Goal: Task Accomplishment & Management: Manage account settings

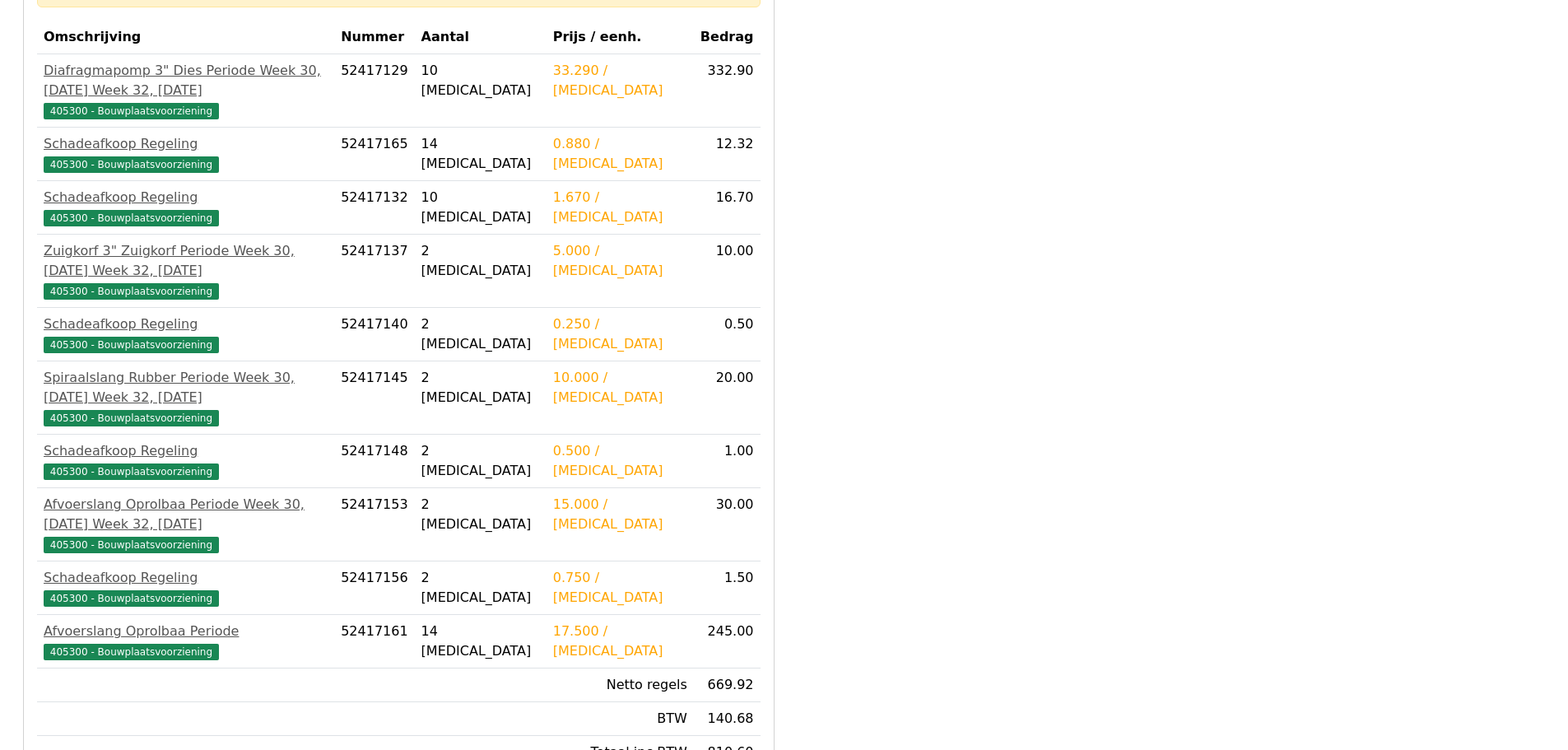
scroll to position [471, 0]
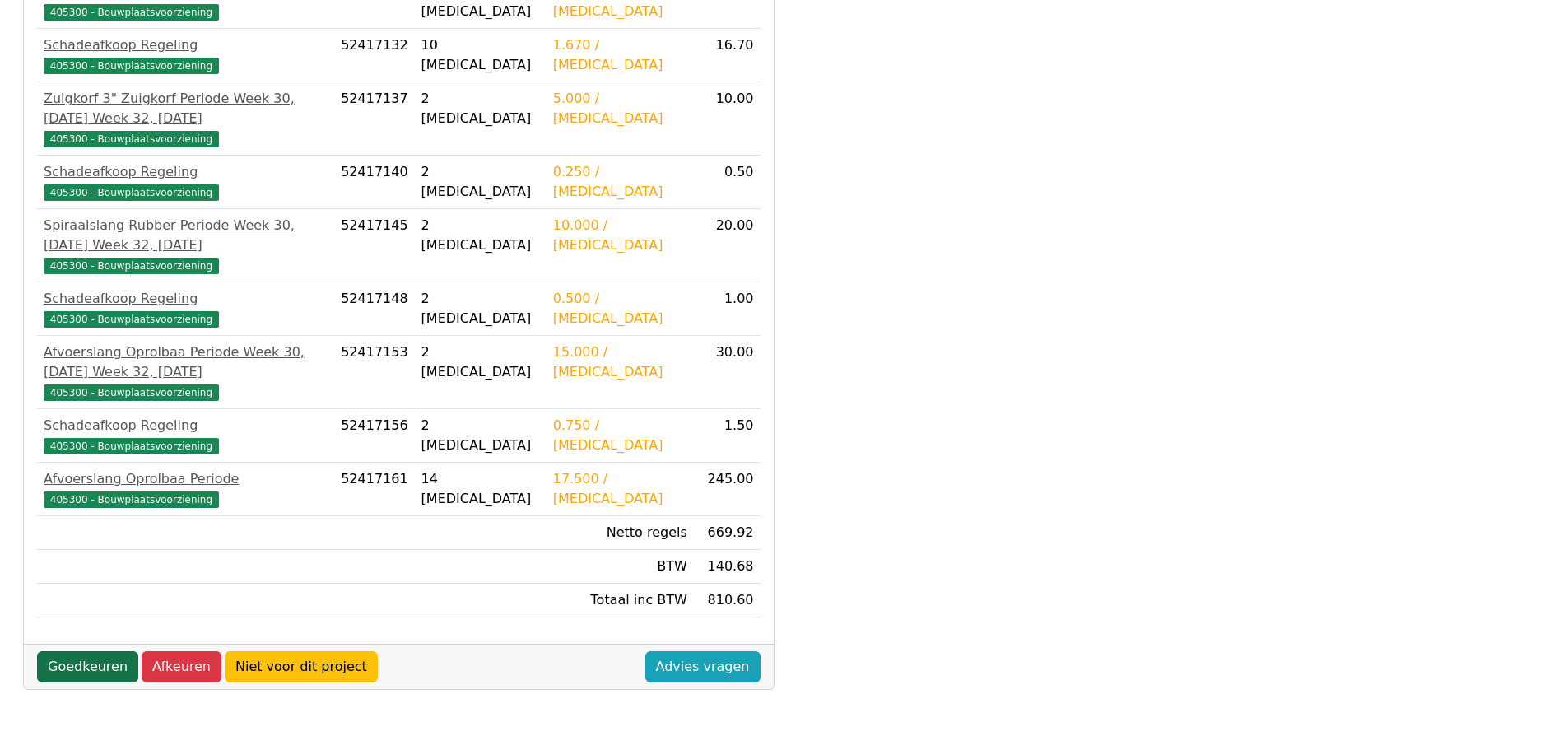
click at [89, 651] on link "Goedkeuren" at bounding box center [87, 667] width 101 height 31
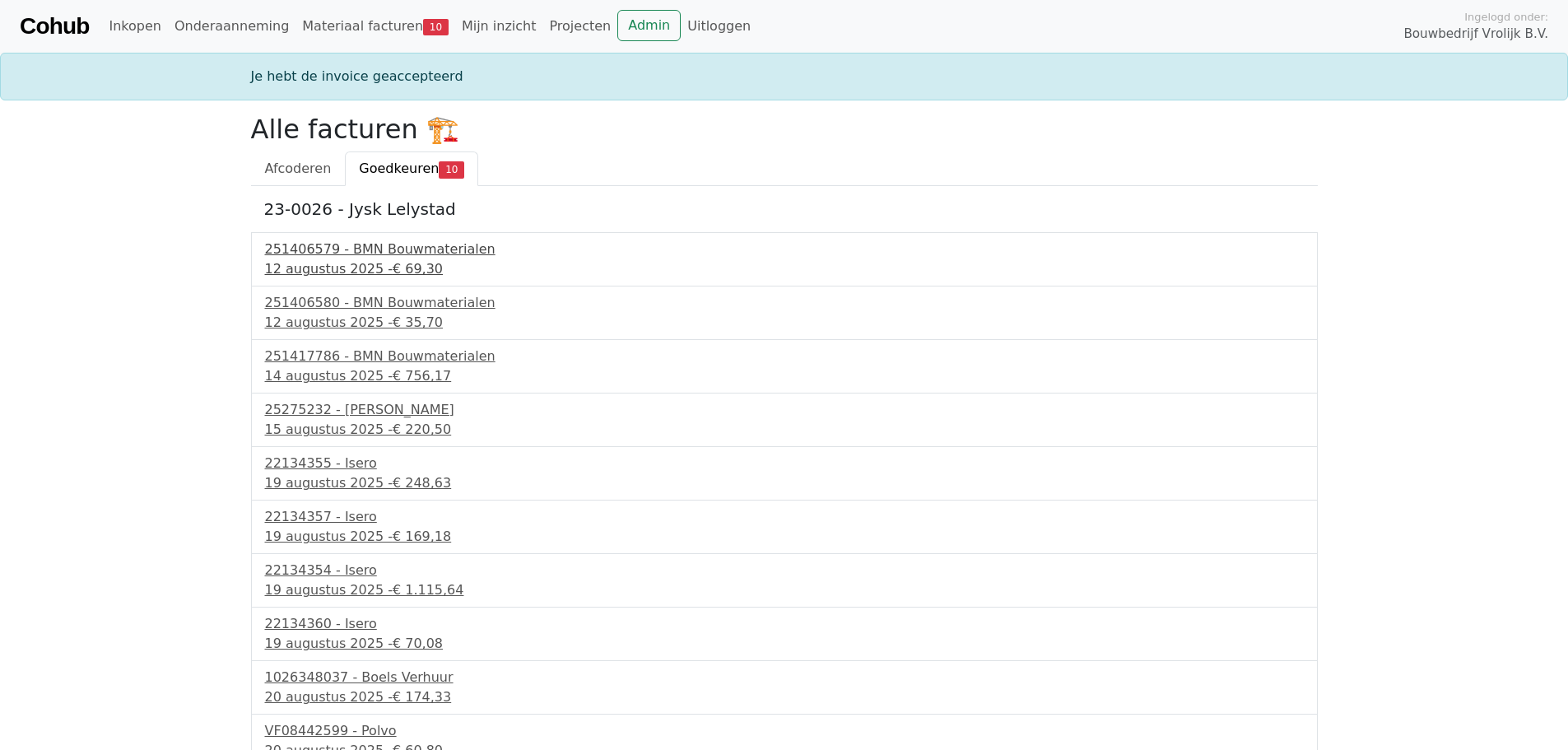
click at [370, 249] on div "251406579 - BMN Bouwmaterialen" at bounding box center [785, 249] width 1039 height 20
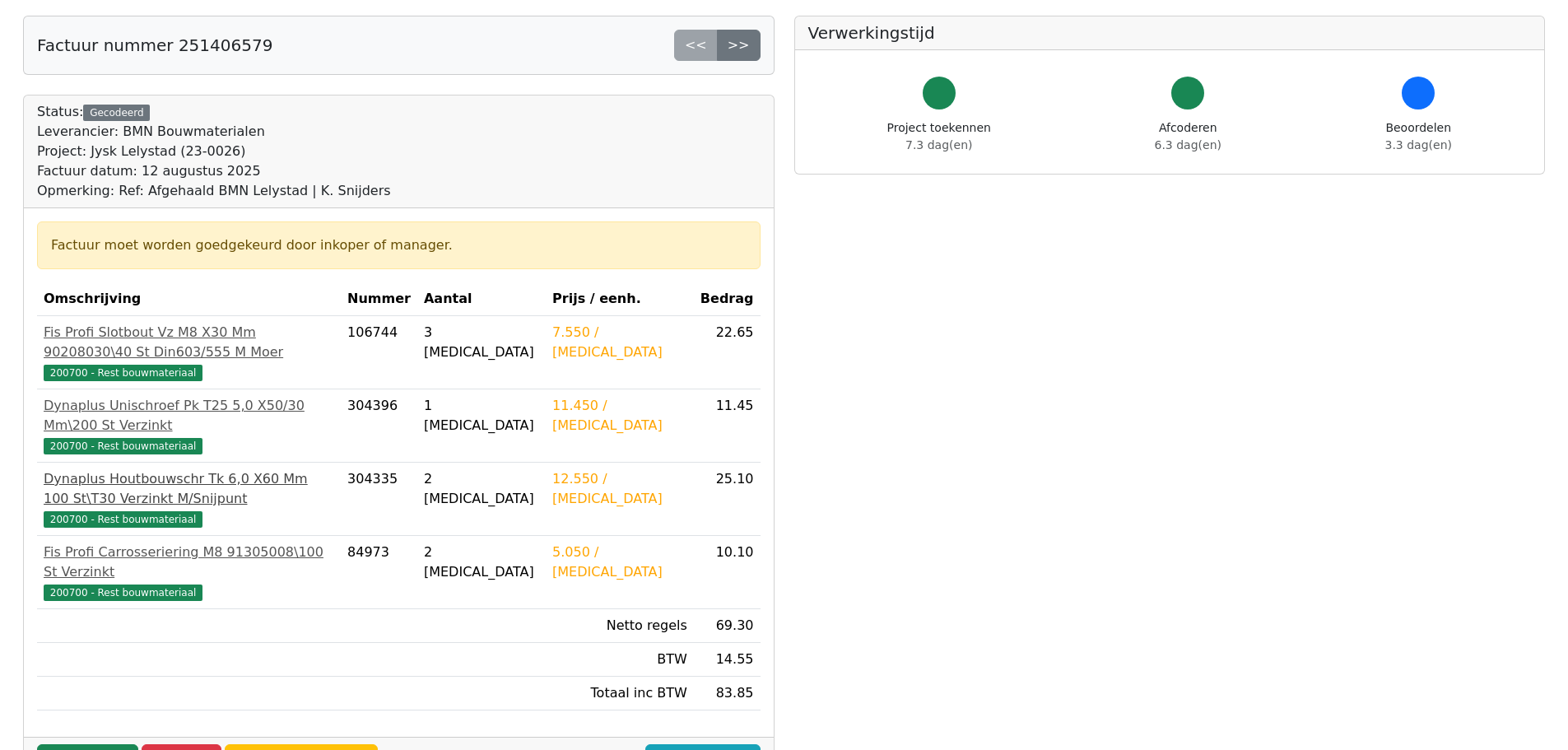
scroll to position [165, 0]
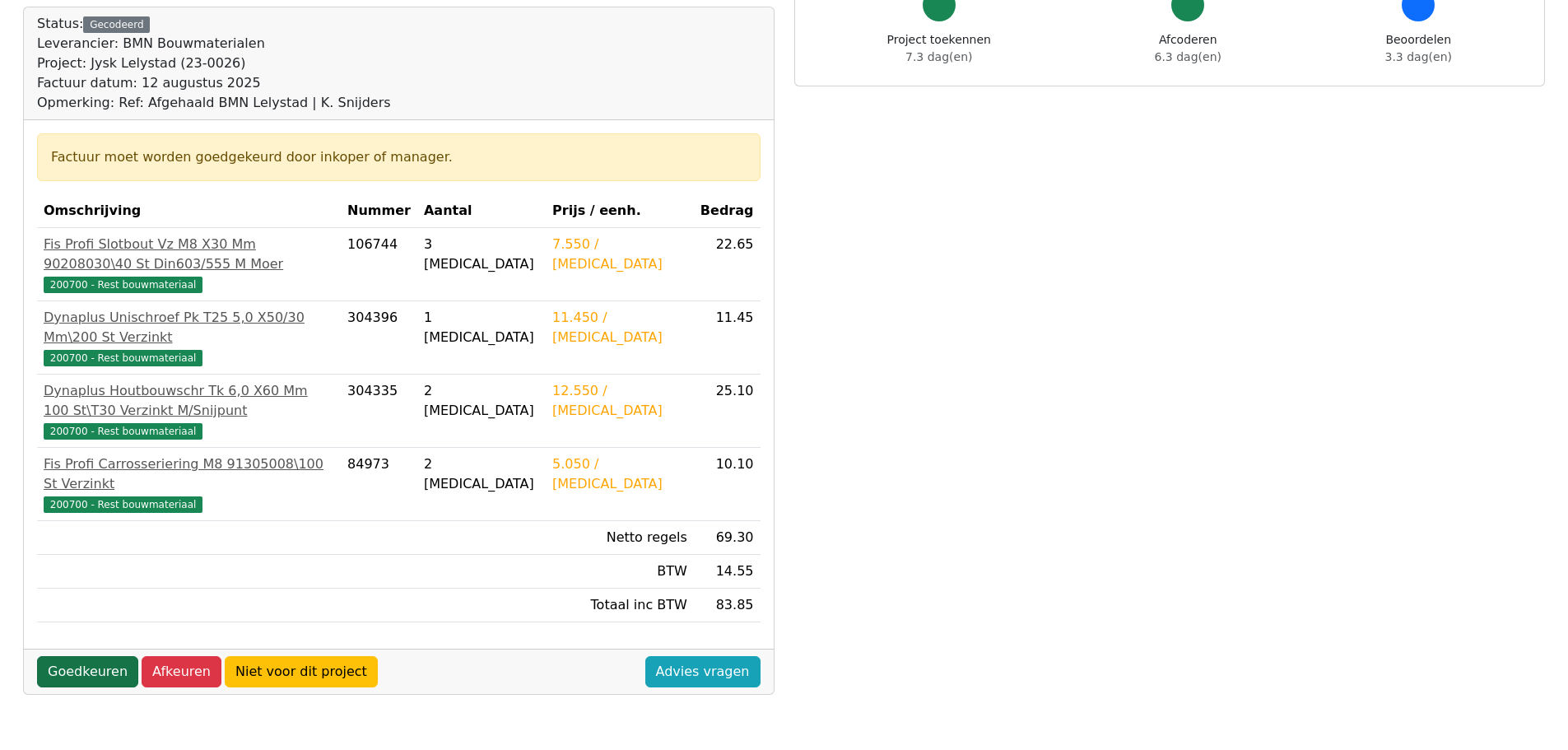
click at [82, 656] on link "Goedkeuren" at bounding box center [87, 671] width 101 height 31
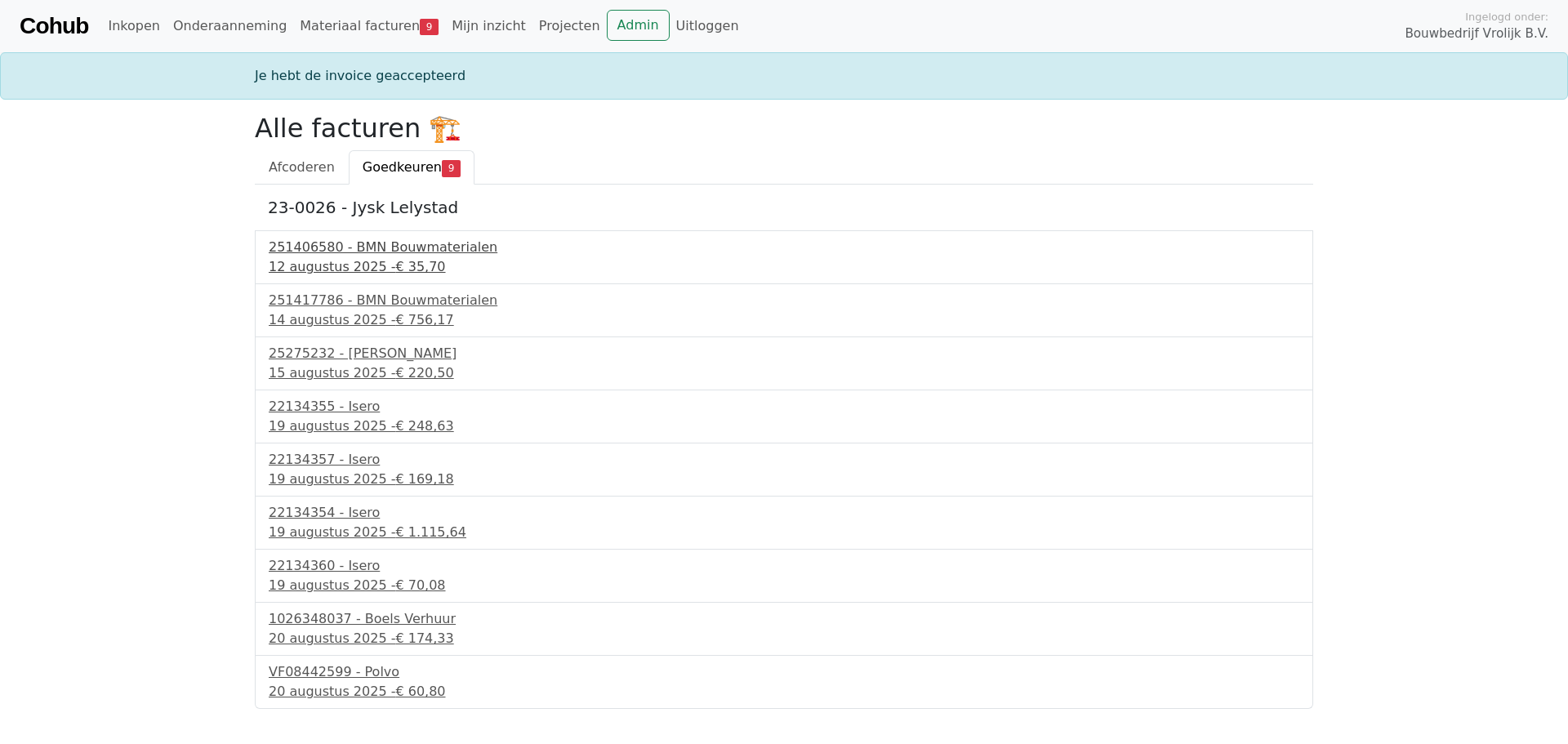
click at [314, 258] on div "12 augustus 2025 - € 35,70" at bounding box center [784, 267] width 1031 height 20
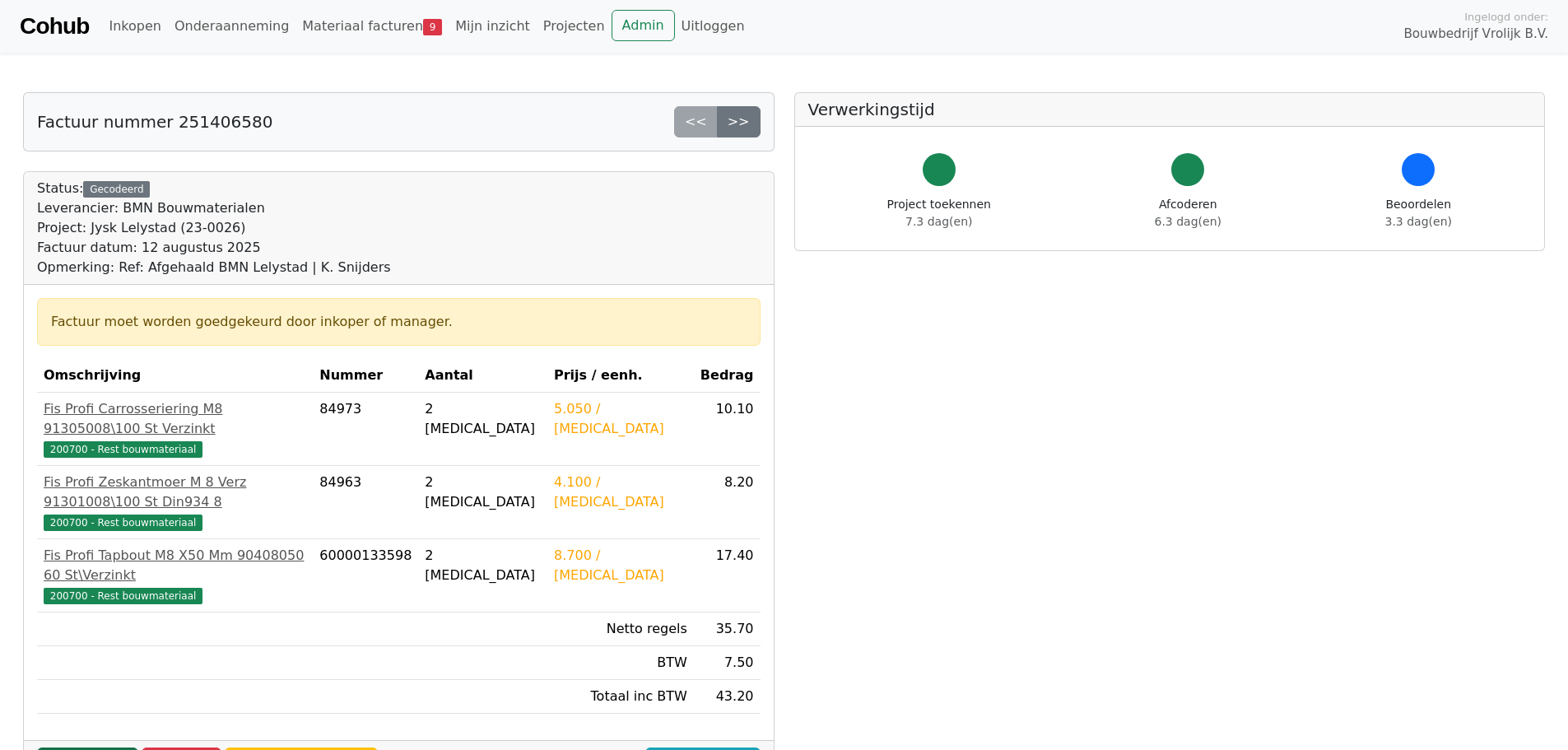
click at [97, 747] on link "Goedkeuren" at bounding box center [87, 762] width 101 height 31
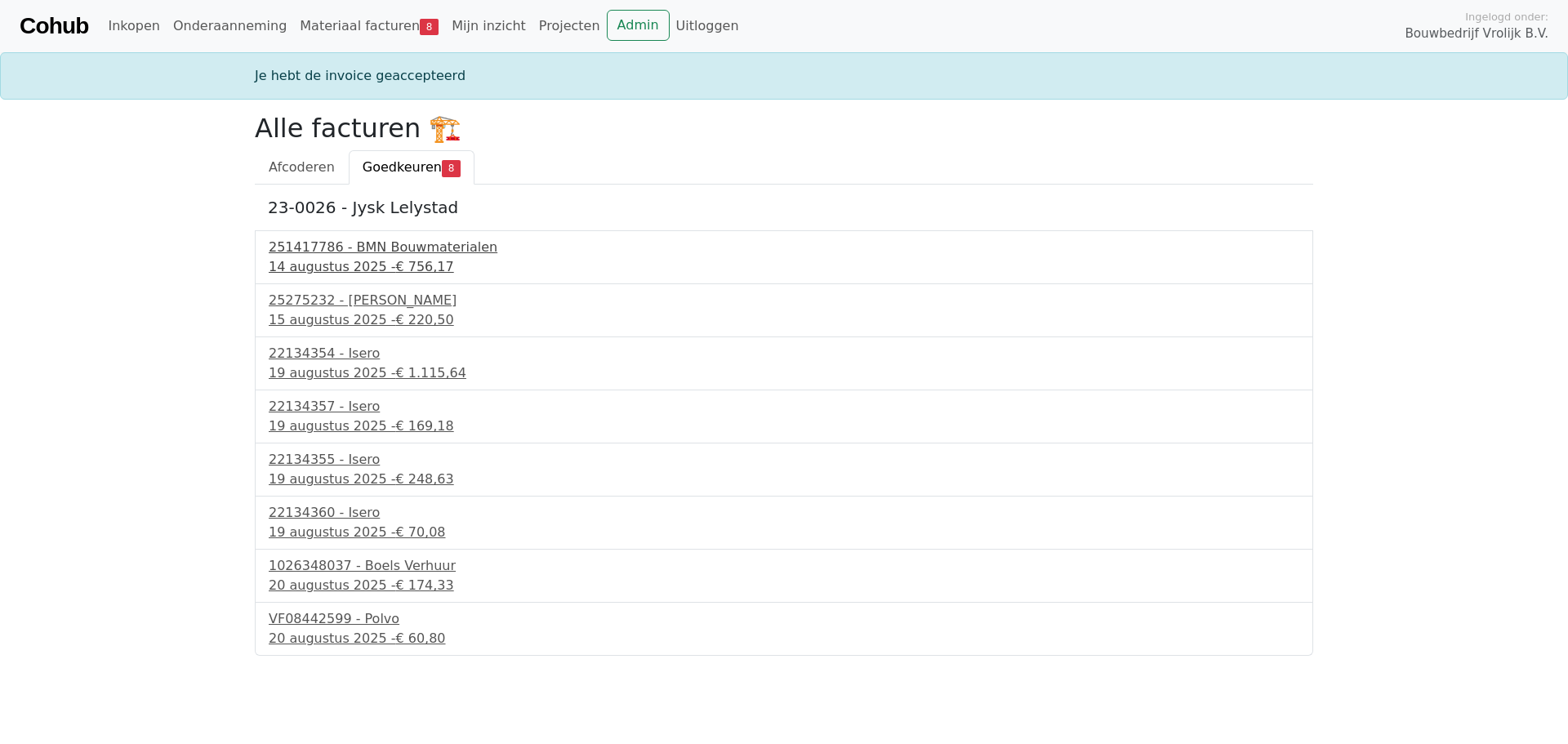
click at [344, 249] on div "251417786 - BMN Bouwmaterialen" at bounding box center [784, 247] width 1031 height 20
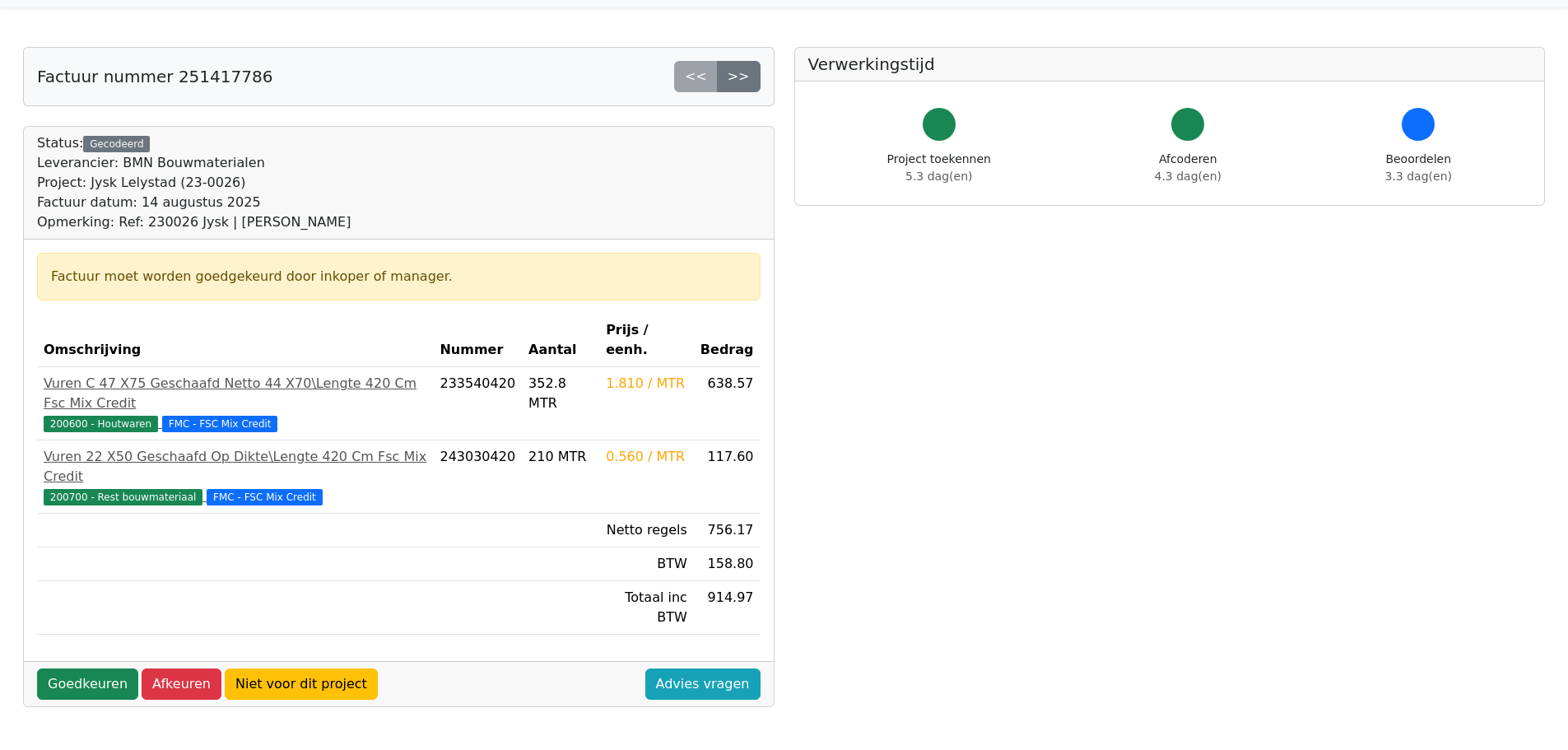
scroll to position [82, 0]
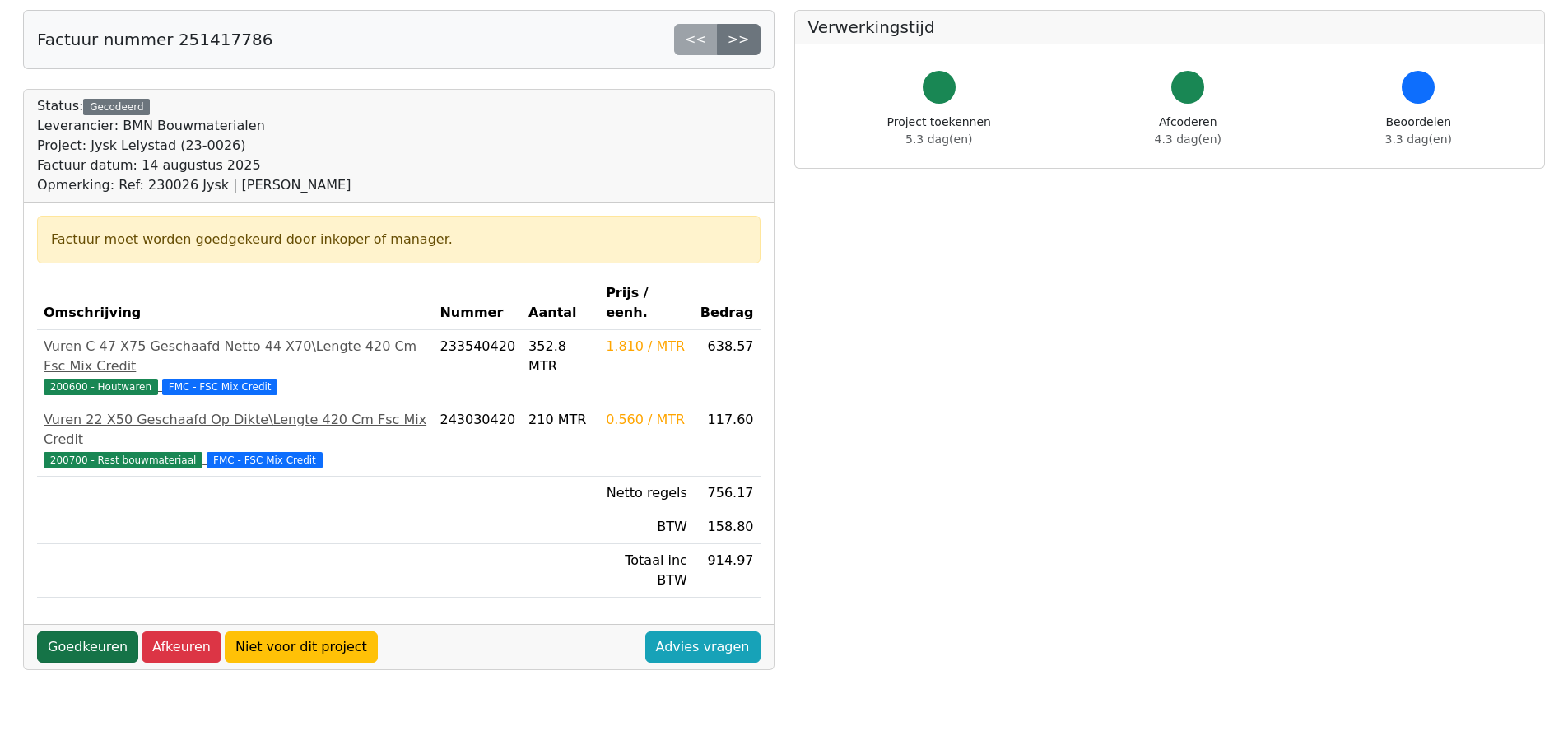
click at [76, 631] on link "Goedkeuren" at bounding box center [87, 647] width 101 height 31
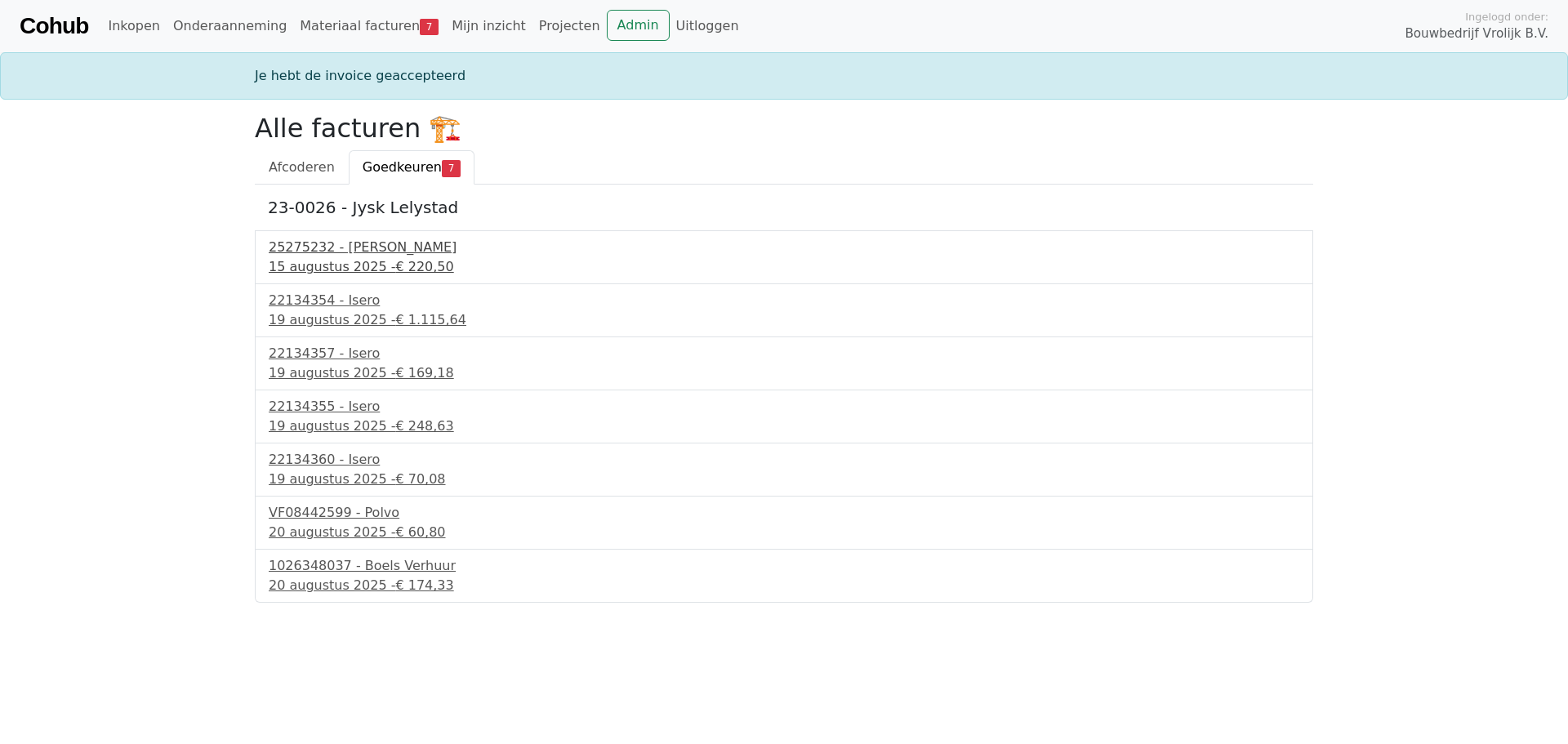
click at [333, 254] on div "25275232 - Collé Sittard Verhuur" at bounding box center [784, 247] width 1031 height 20
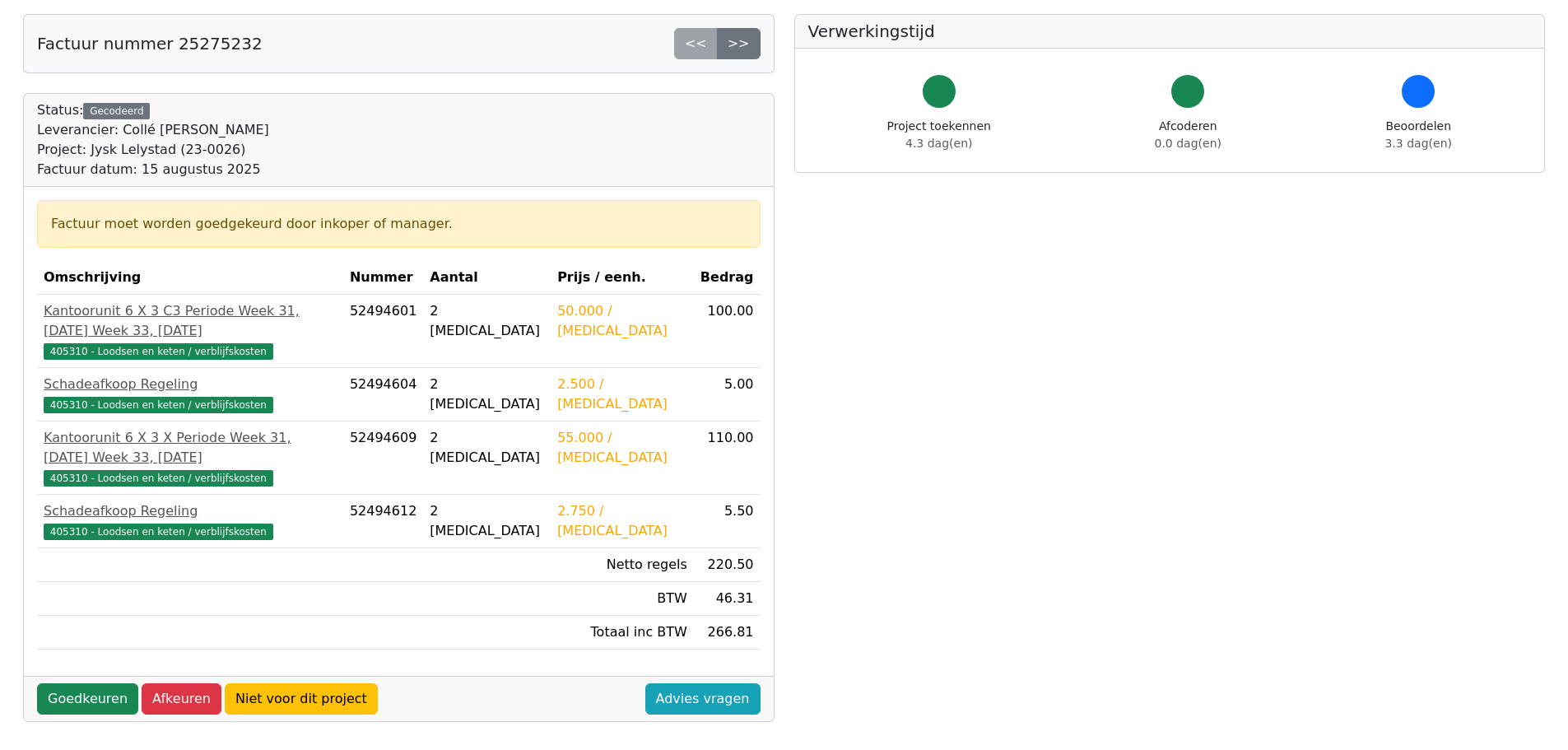
scroll to position [82, 0]
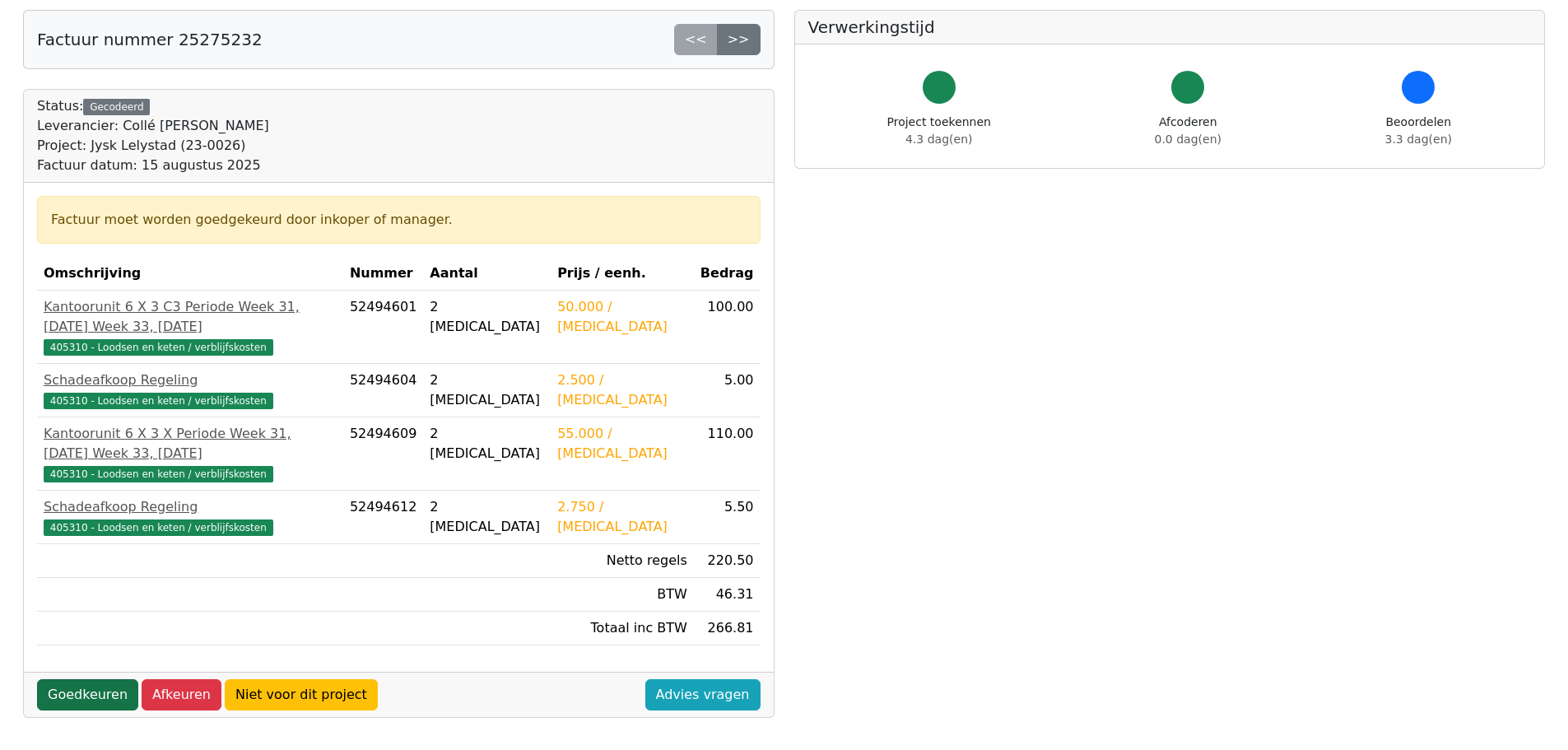
click at [98, 679] on link "Goedkeuren" at bounding box center [87, 694] width 101 height 31
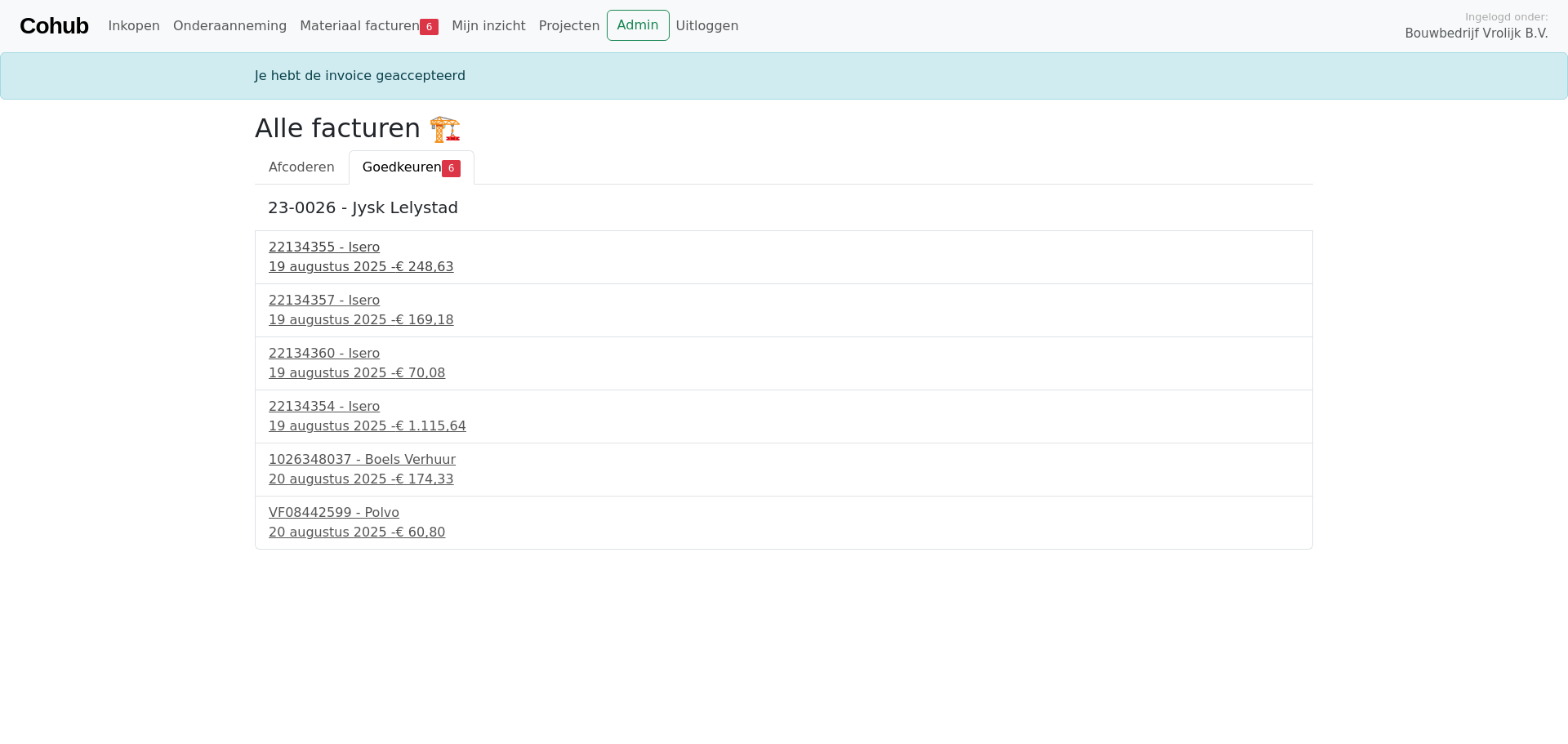
click at [359, 256] on div "22134355 - Isero" at bounding box center [784, 247] width 1031 height 20
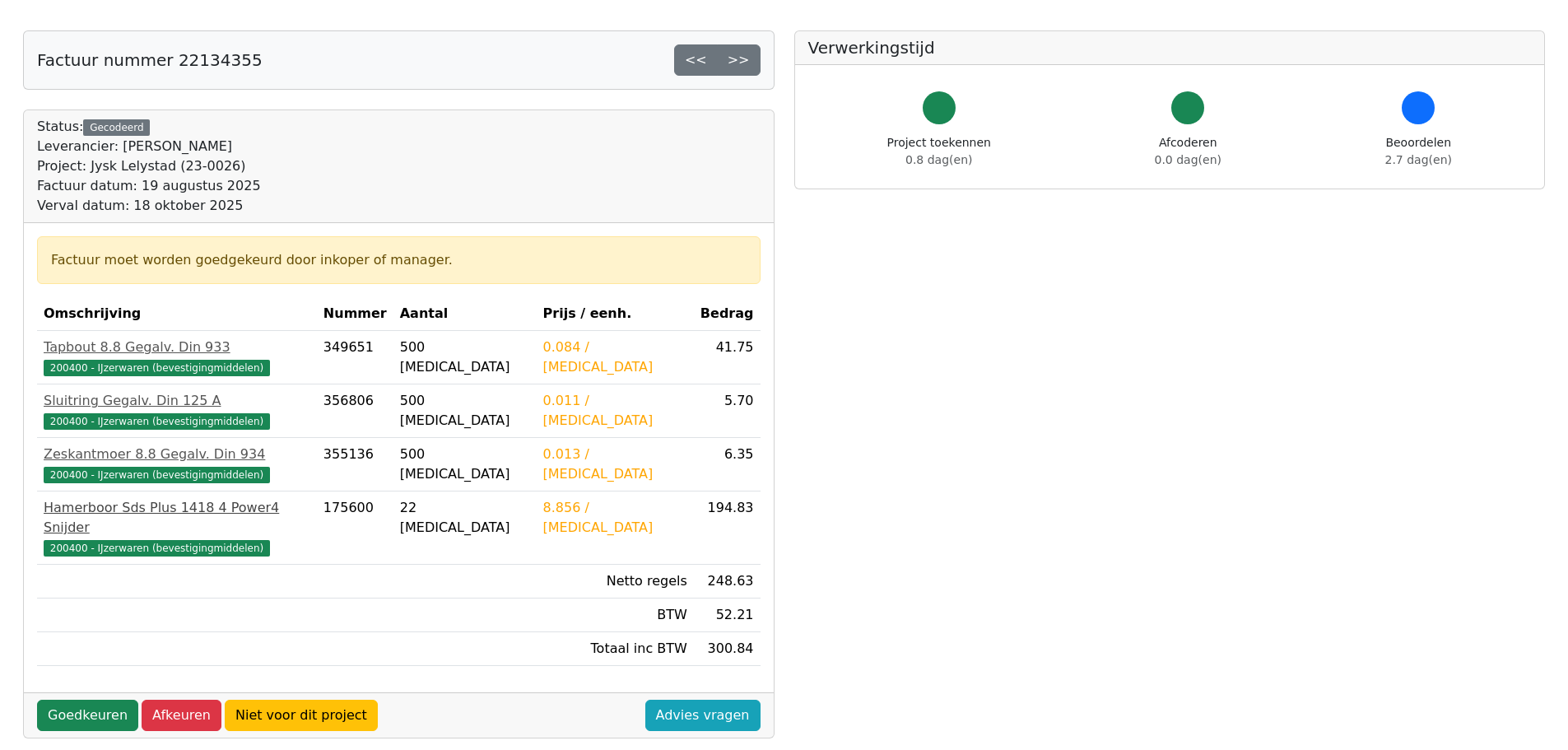
scroll to position [165, 0]
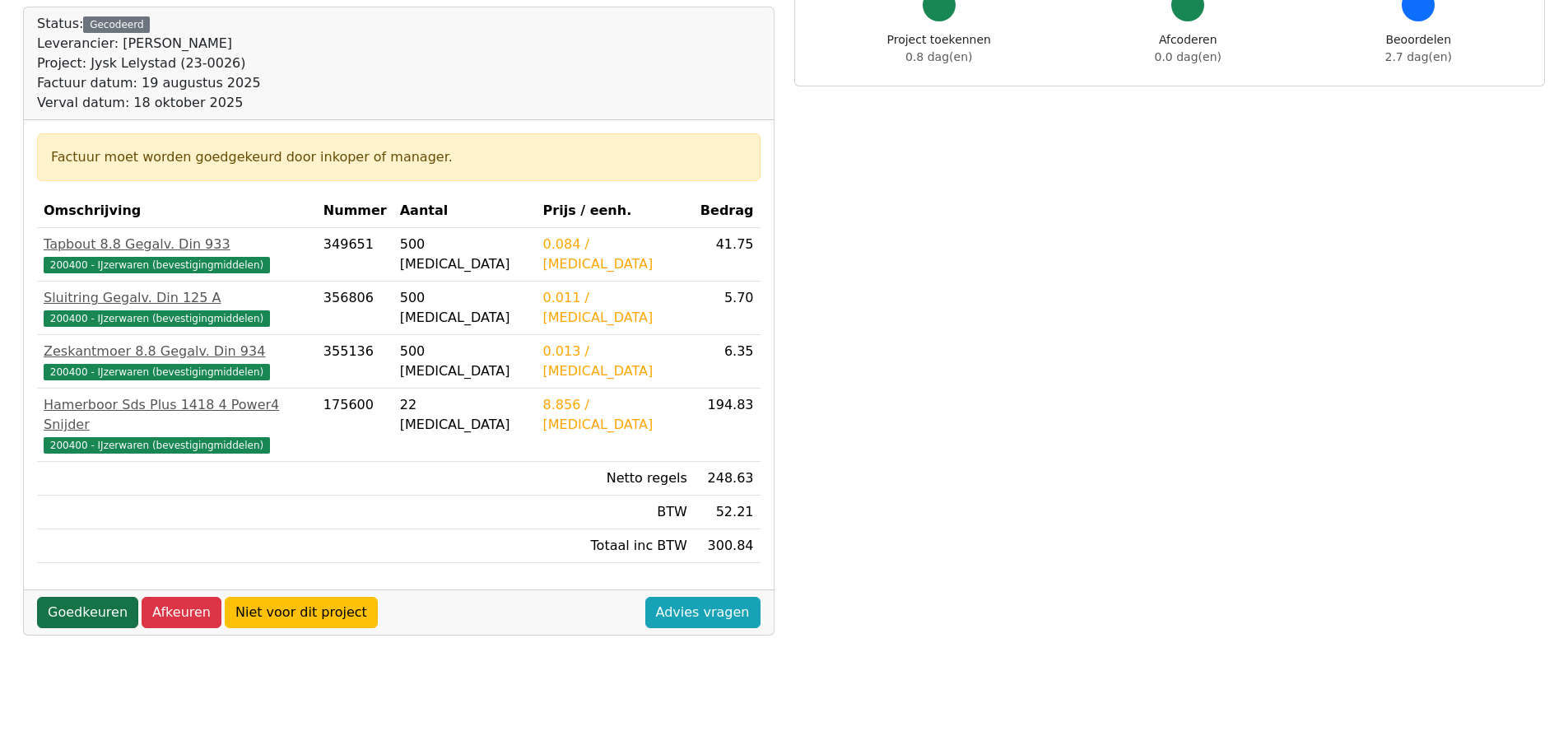
click at [103, 599] on link "Goedkeuren" at bounding box center [87, 613] width 101 height 31
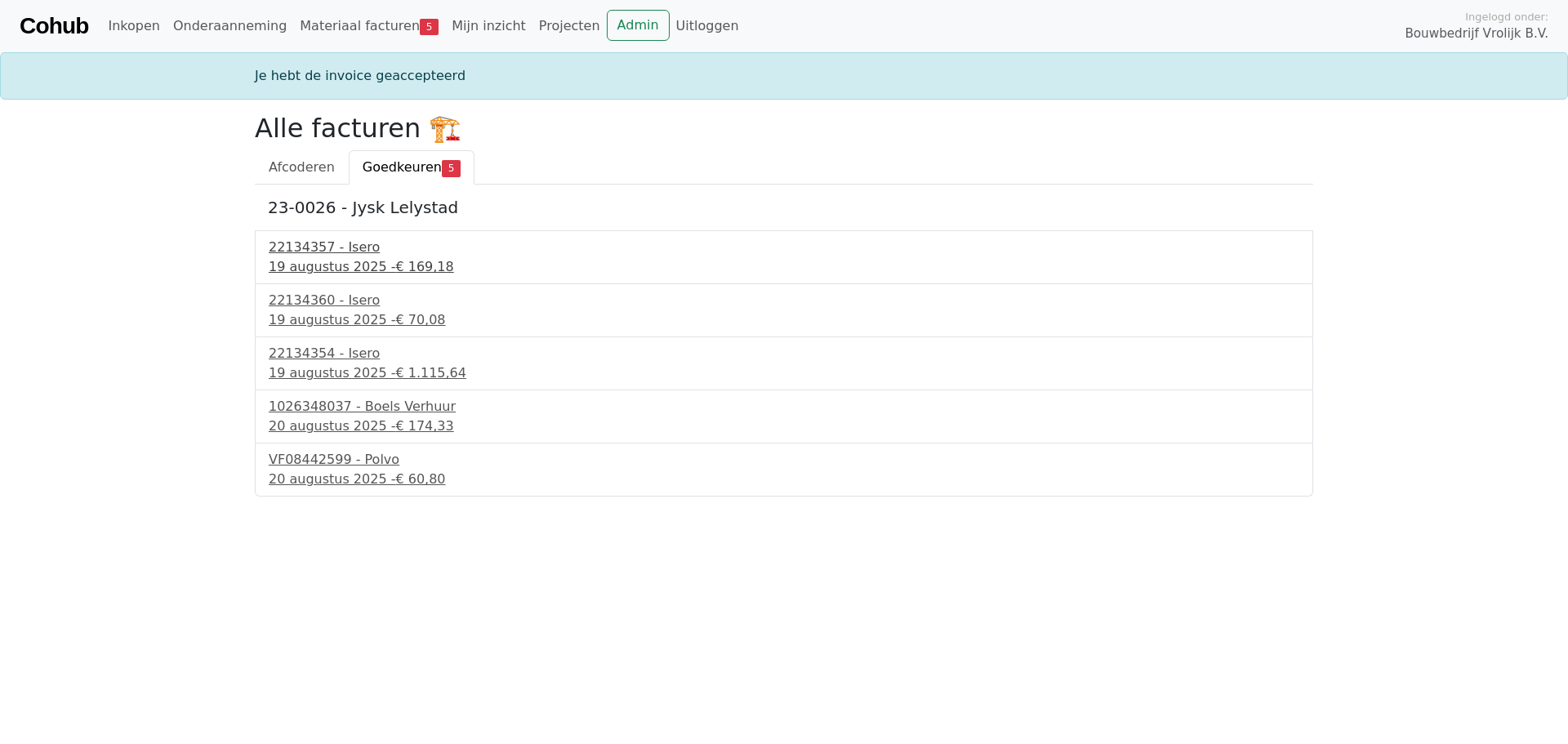
click at [323, 249] on div "22134357 - Isero" at bounding box center [784, 247] width 1031 height 20
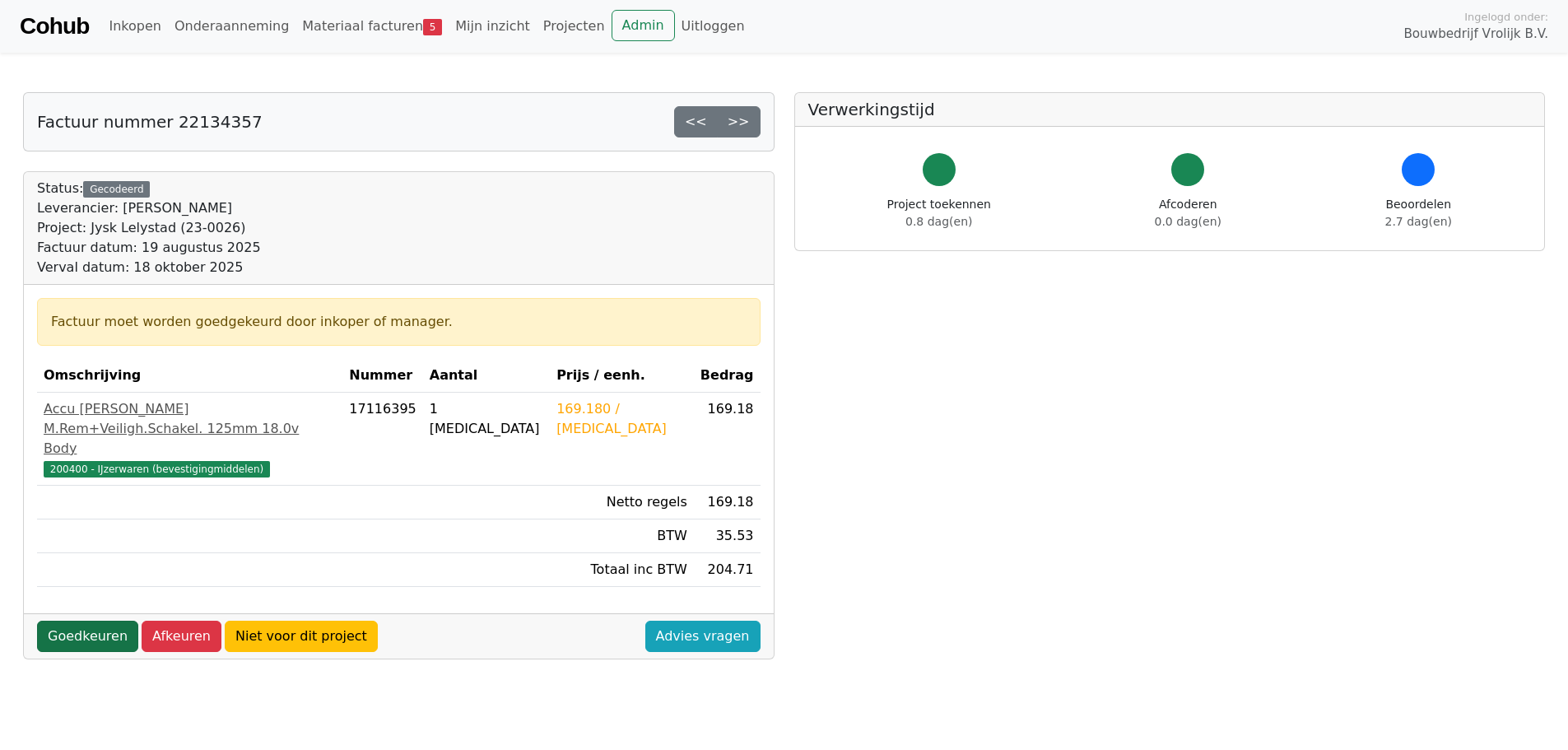
click at [89, 621] on link "Goedkeuren" at bounding box center [87, 636] width 101 height 31
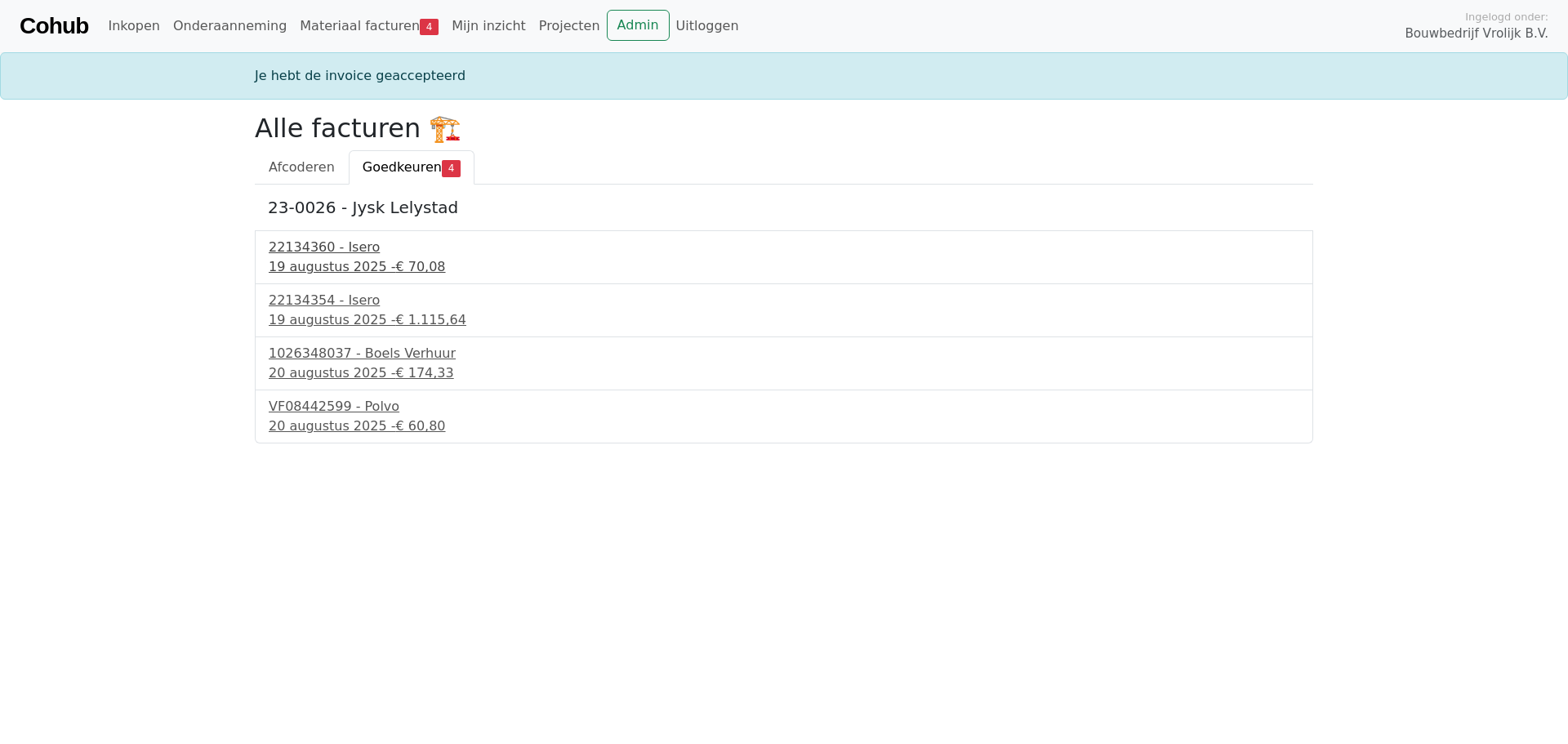
click at [307, 251] on div "22134360 - Isero" at bounding box center [784, 247] width 1031 height 20
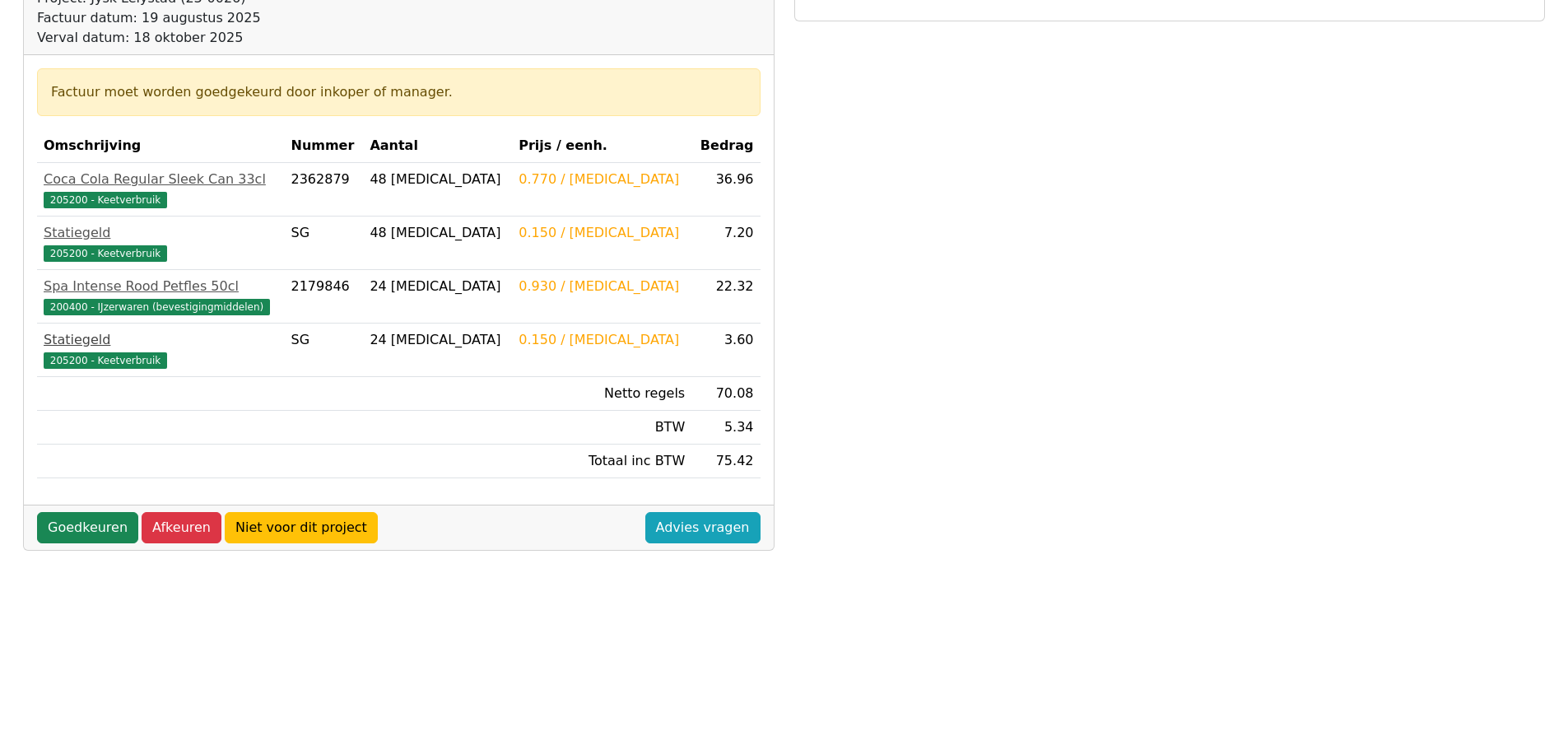
scroll to position [247, 0]
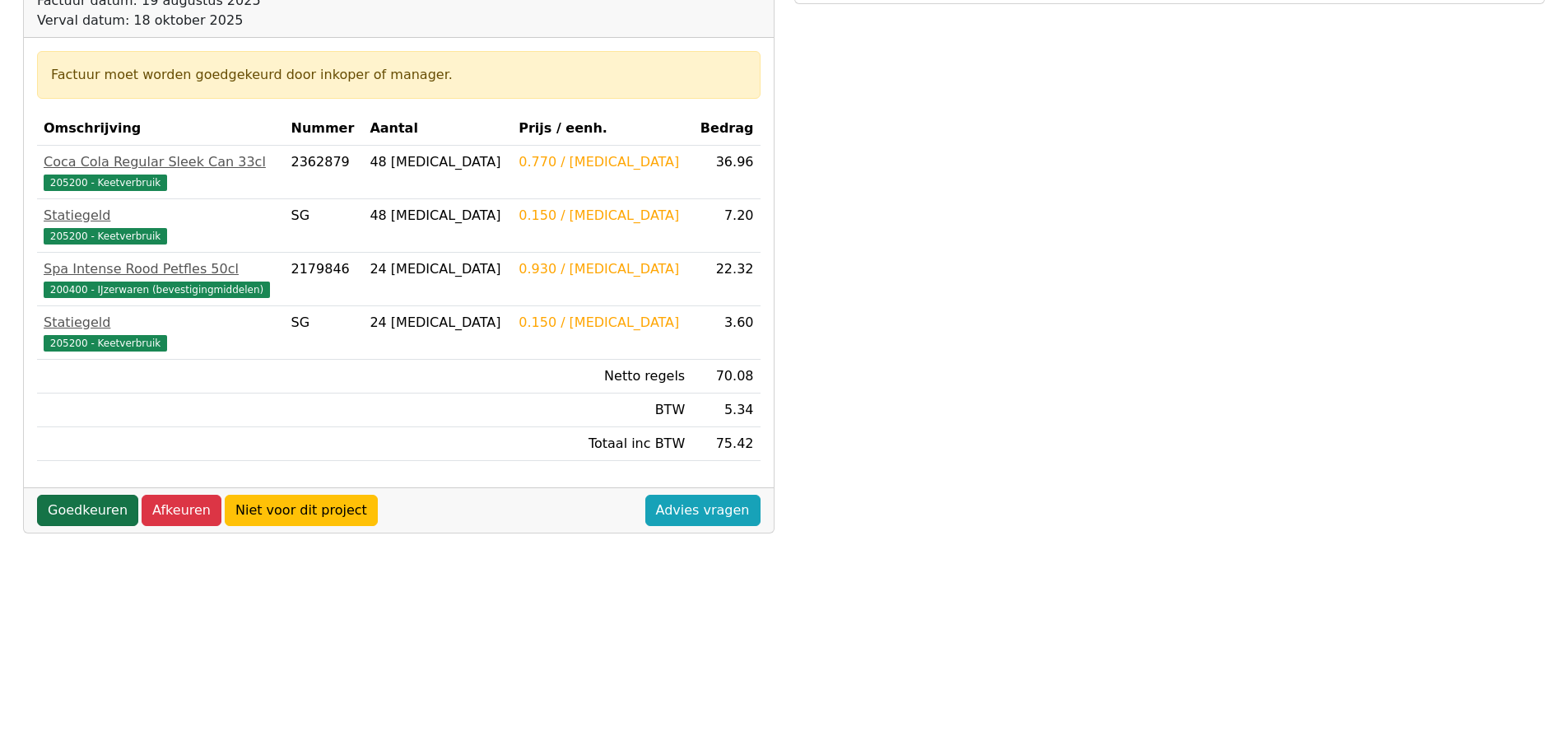
click at [100, 516] on link "Goedkeuren" at bounding box center [87, 510] width 101 height 31
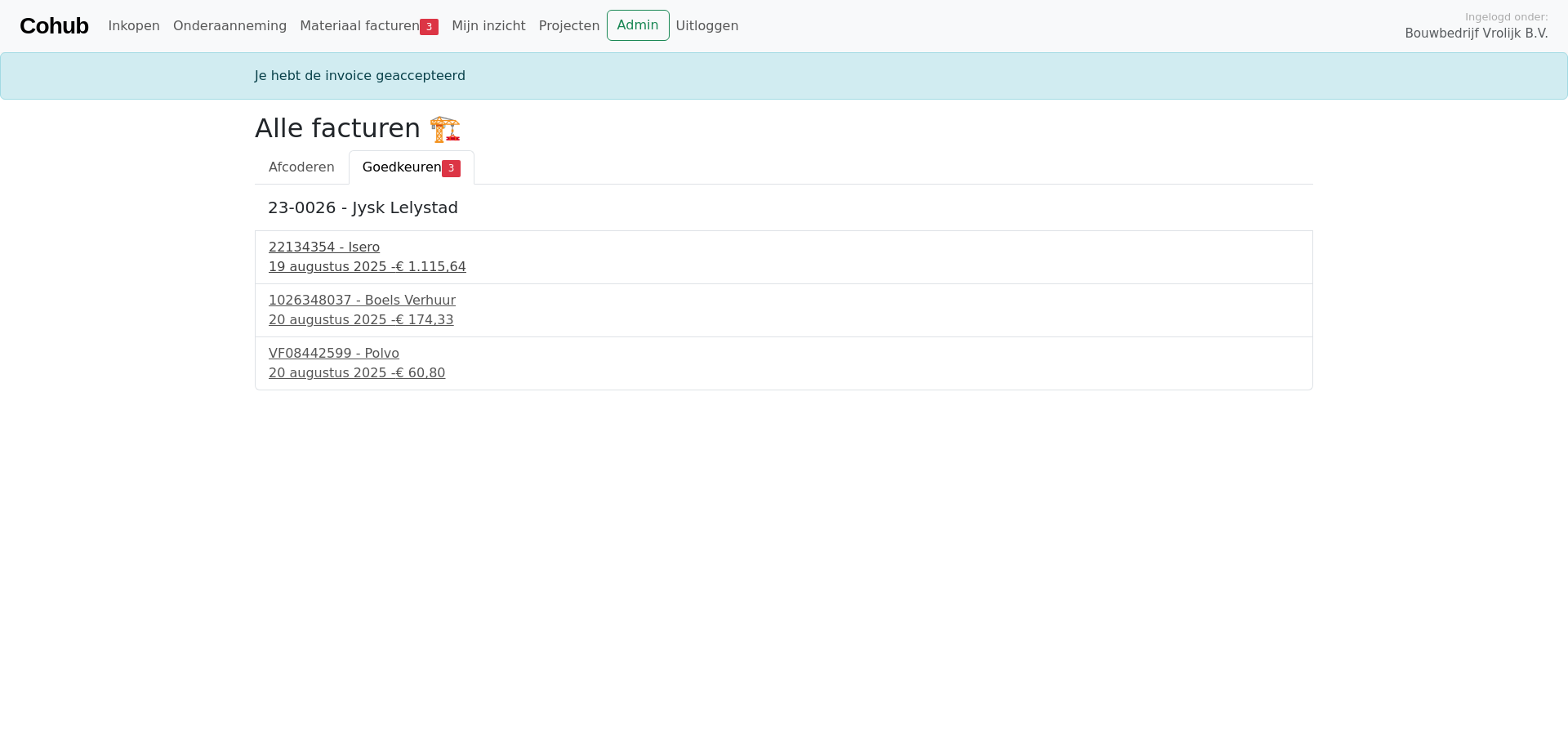
click at [308, 250] on div "22134354 - Isero" at bounding box center [784, 247] width 1031 height 20
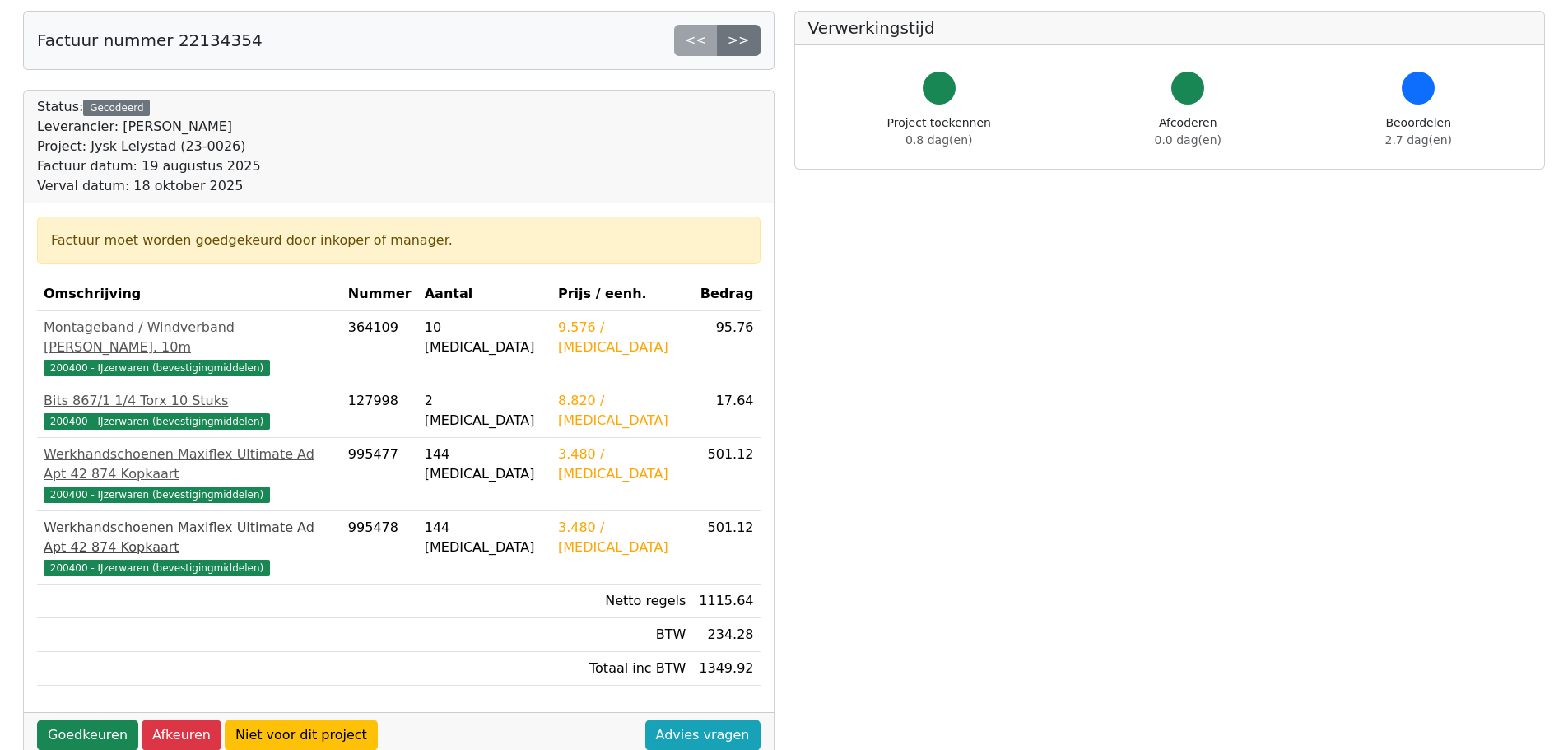
scroll to position [82, 0]
click at [141, 719] on link "Afkeuren" at bounding box center [181, 734] width 80 height 31
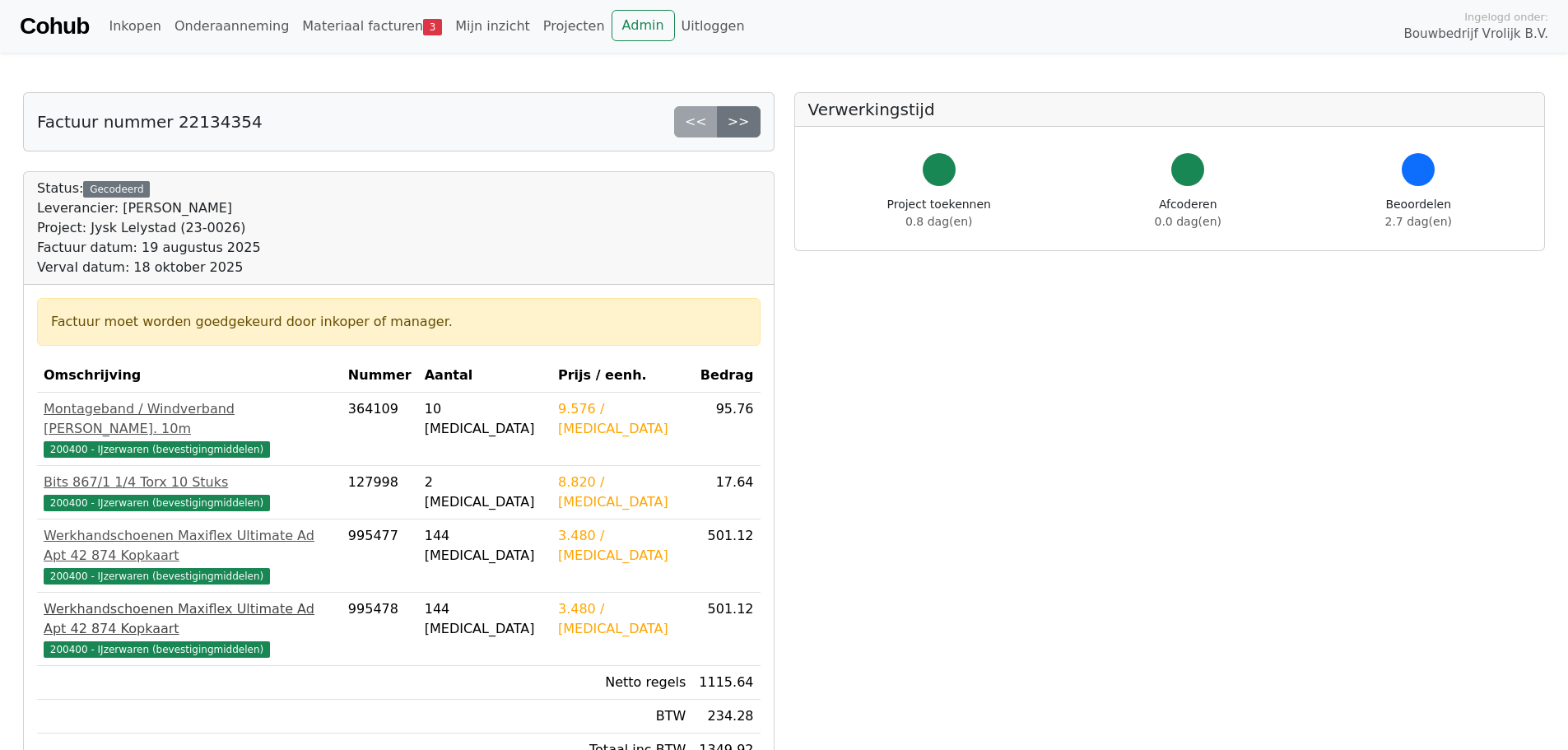
scroll to position [82, 0]
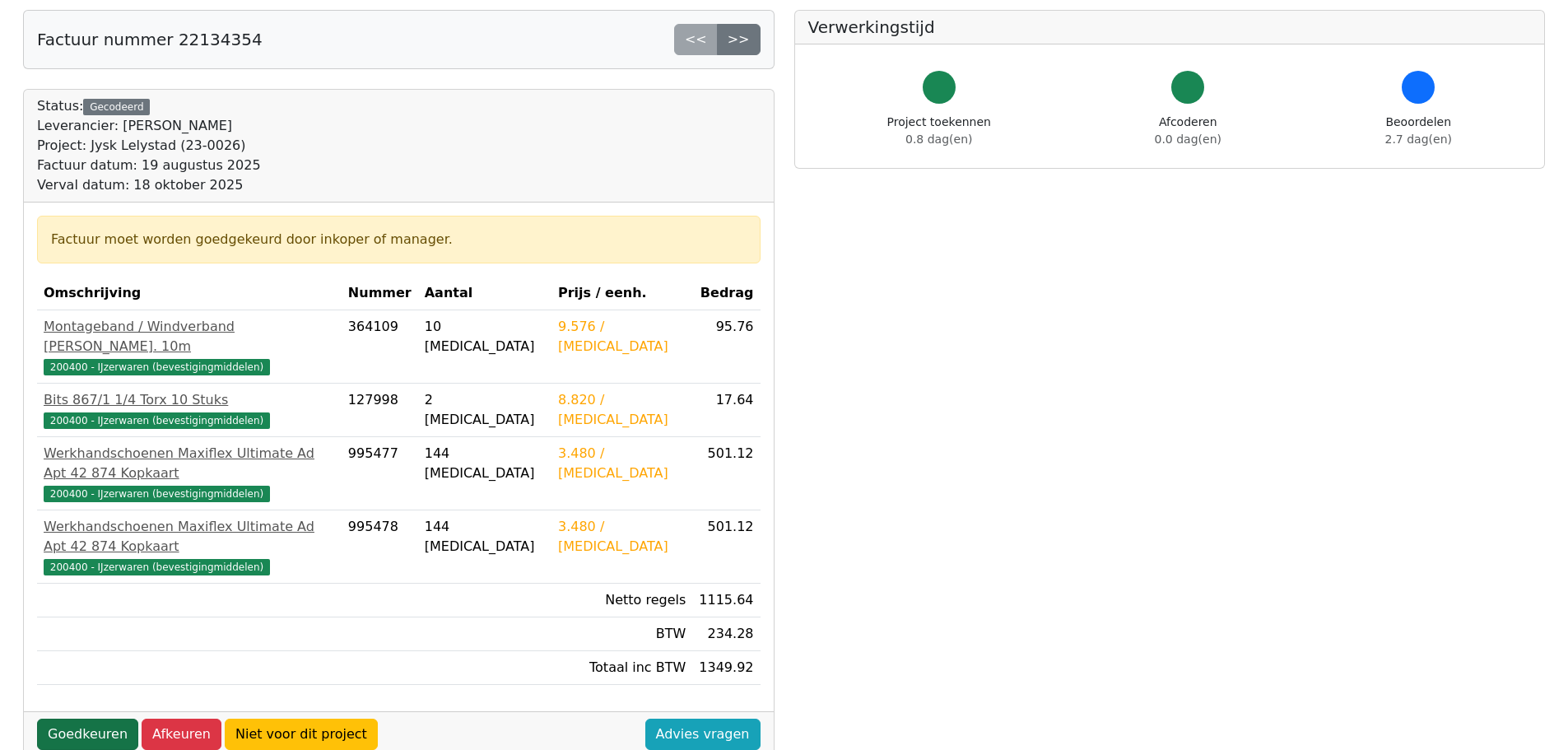
click at [67, 719] on link "Goedkeuren" at bounding box center [87, 734] width 101 height 31
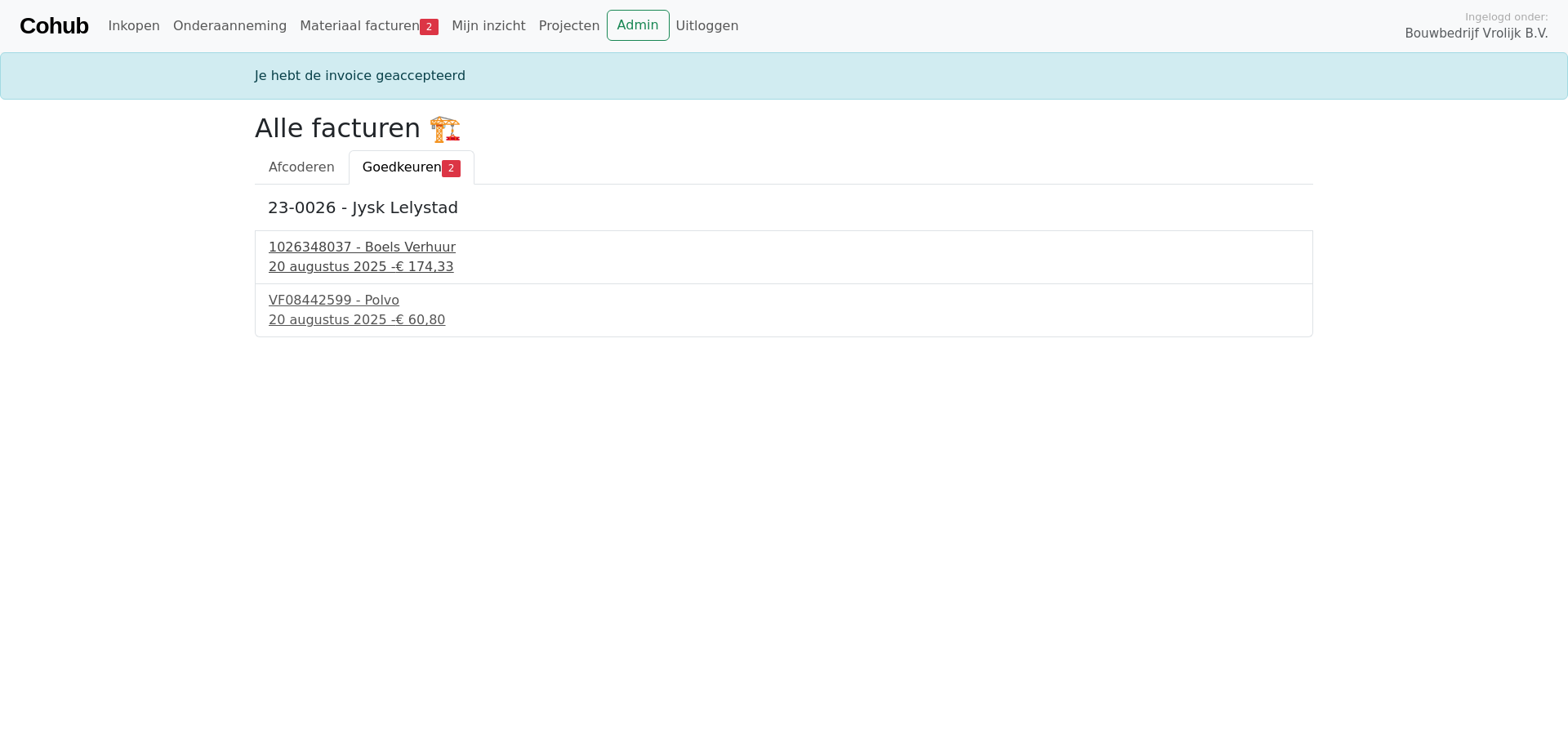
click at [310, 269] on div "[DATE] - € 174,33" at bounding box center [784, 267] width 1031 height 20
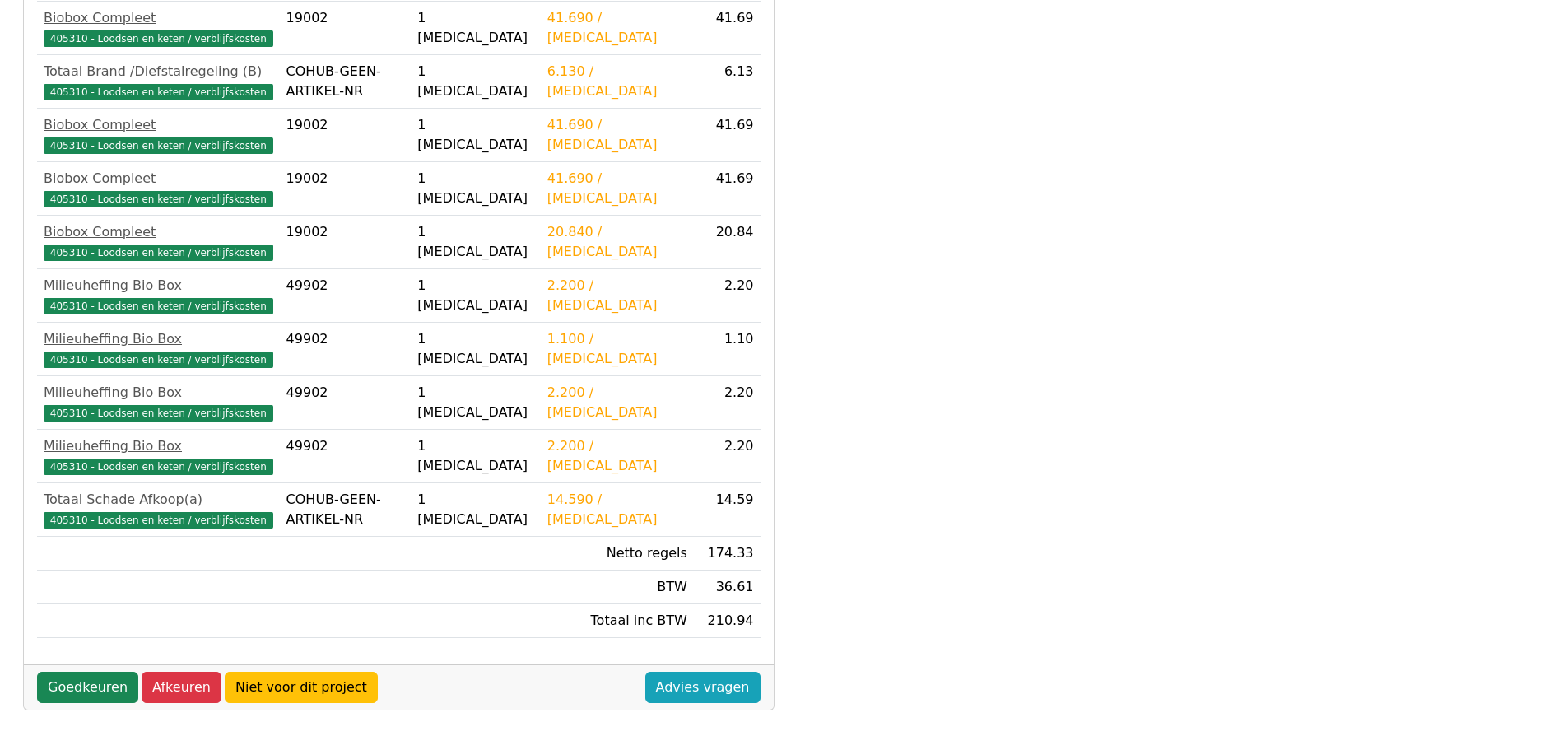
scroll to position [412, 0]
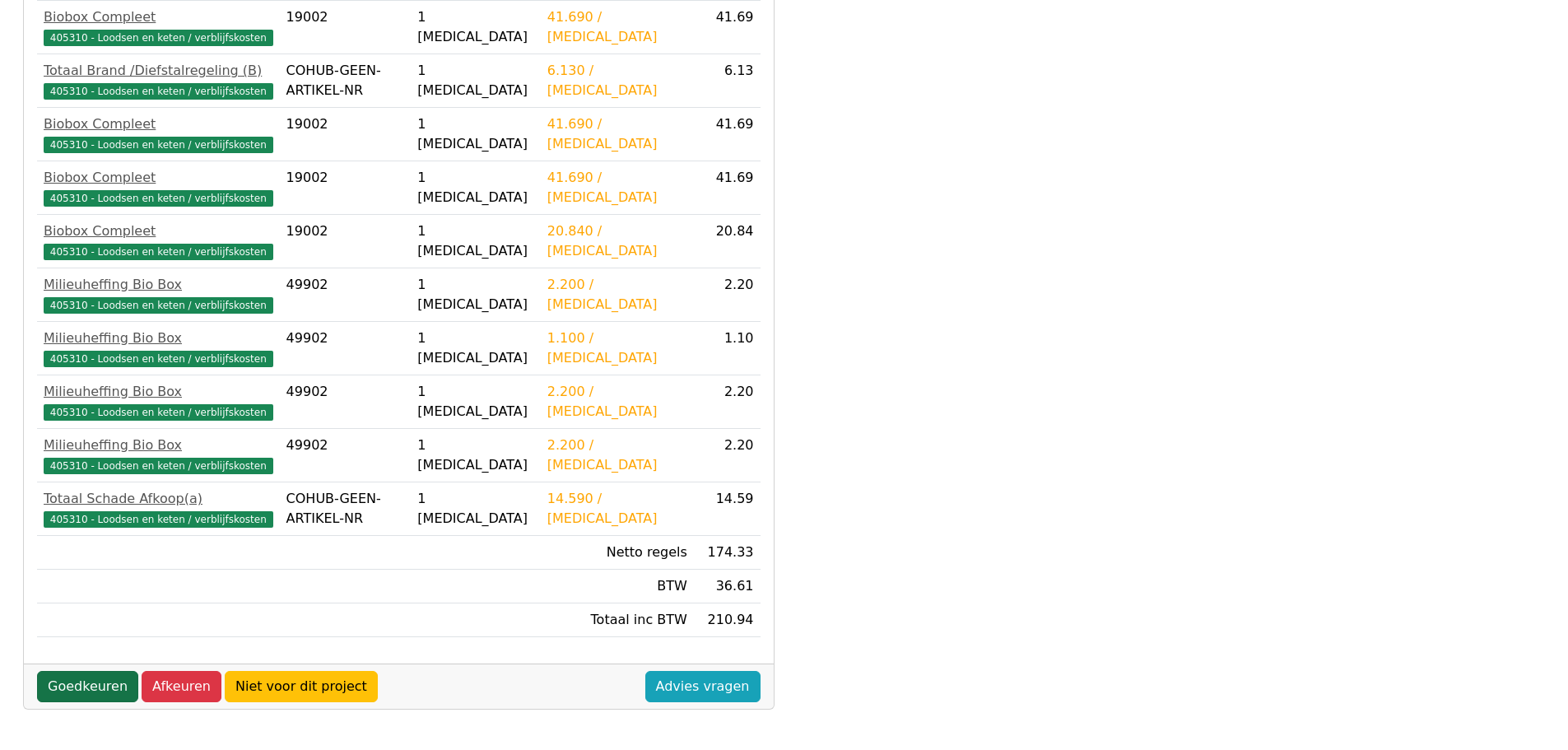
click at [100, 685] on link "Goedkeuren" at bounding box center [87, 686] width 101 height 31
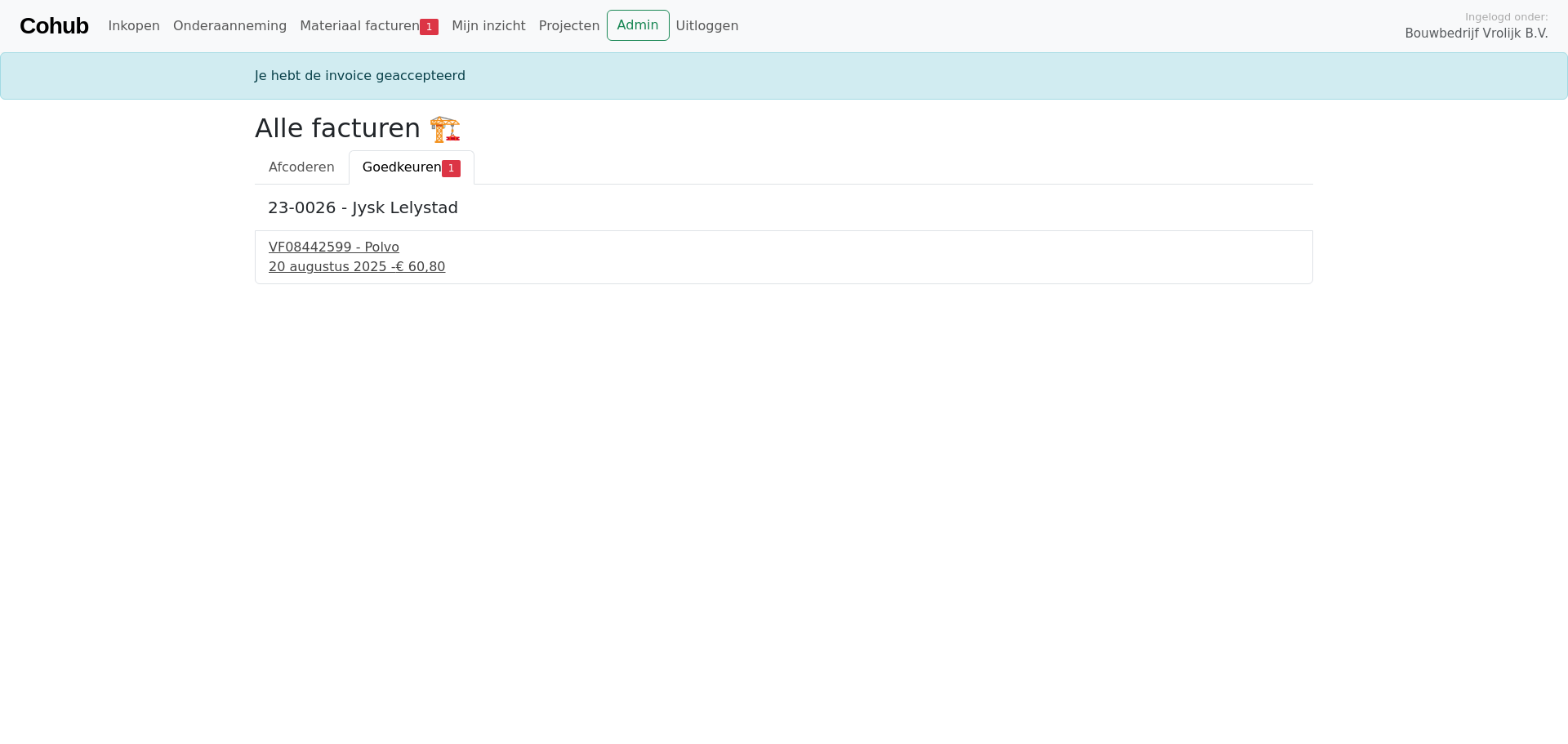
click at [311, 259] on div "20 augustus 2025 - € 60,80" at bounding box center [784, 267] width 1031 height 20
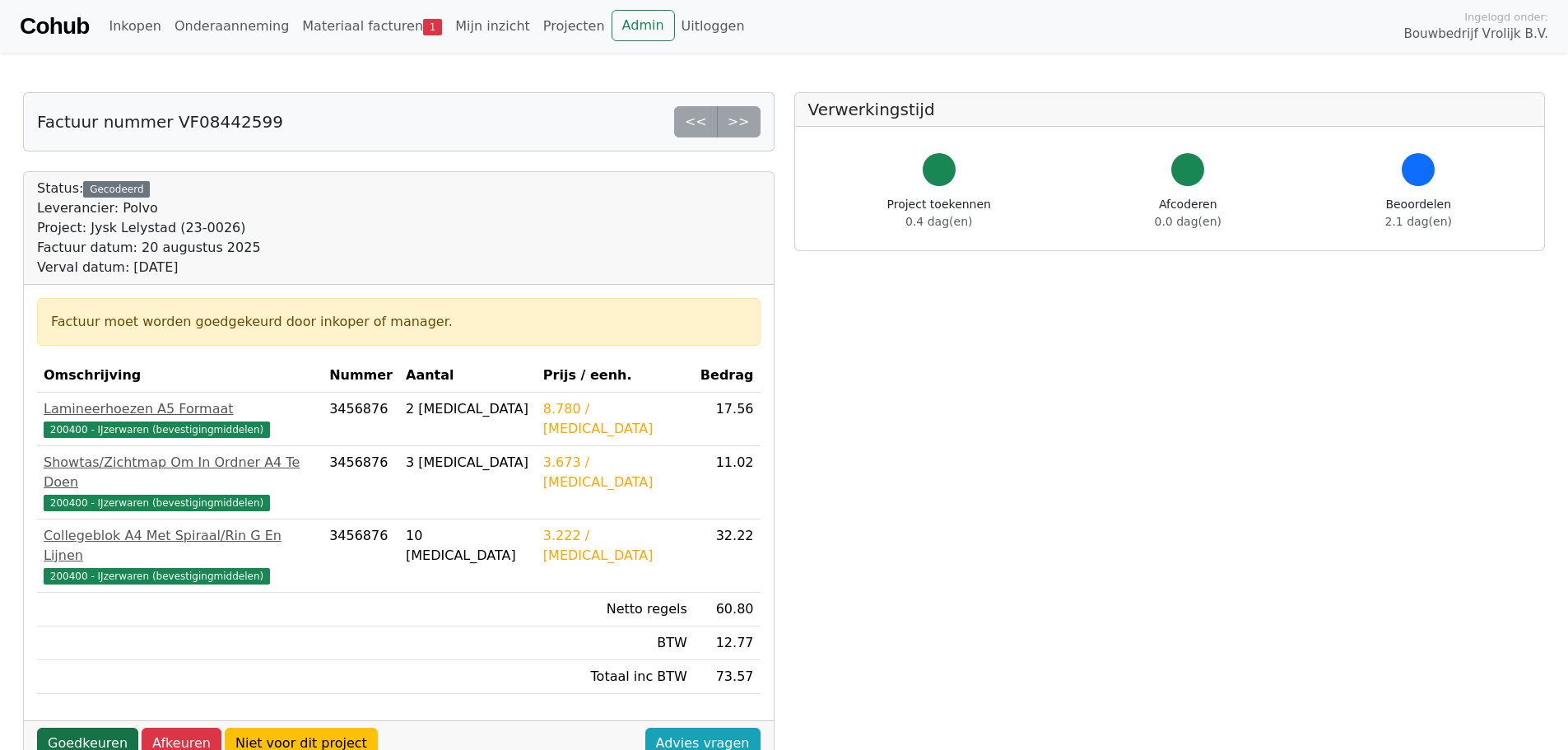
click at [79, 728] on link "Goedkeuren" at bounding box center [87, 743] width 101 height 31
